Goal: Task Accomplishment & Management: Use online tool/utility

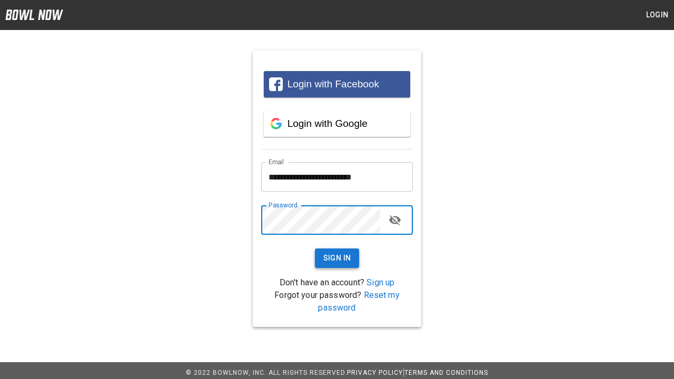
click at [337, 258] on button "Sign In" at bounding box center [337, 258] width 45 height 19
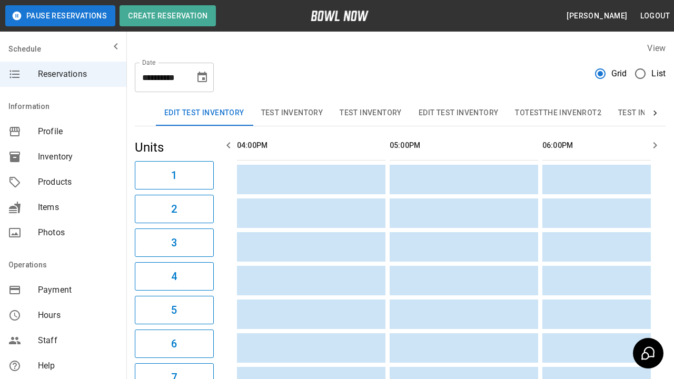
scroll to position [0, 1069]
click at [293, 113] on button "Test Inventory" at bounding box center [292, 113] width 79 height 25
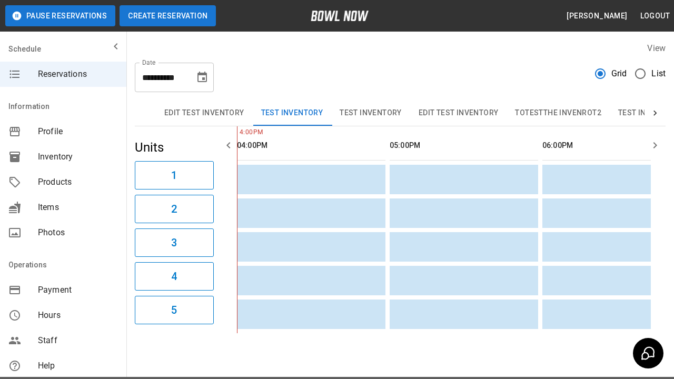
click at [167, 16] on button "Create Reservation" at bounding box center [168, 15] width 96 height 21
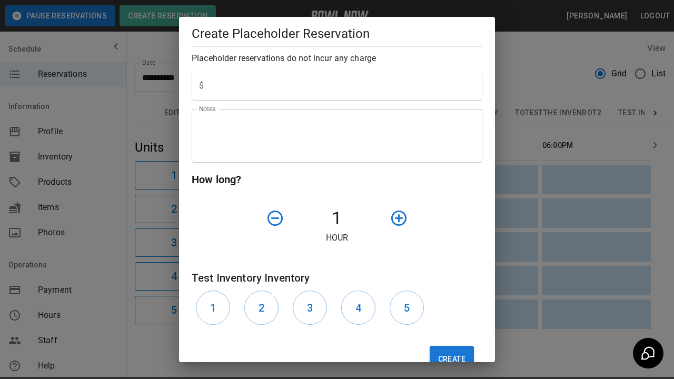
click at [422, 218] on div at bounding box center [421, 218] width 73 height 27
